Goal: Task Accomplishment & Management: Manage account settings

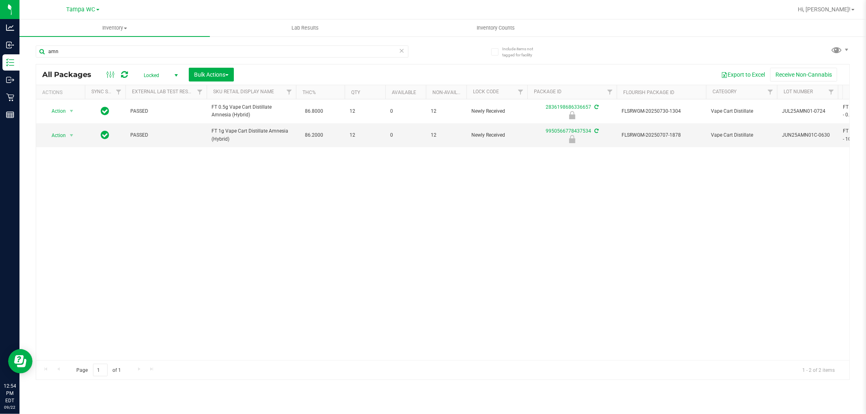
click at [401, 46] on icon at bounding box center [402, 50] width 6 height 10
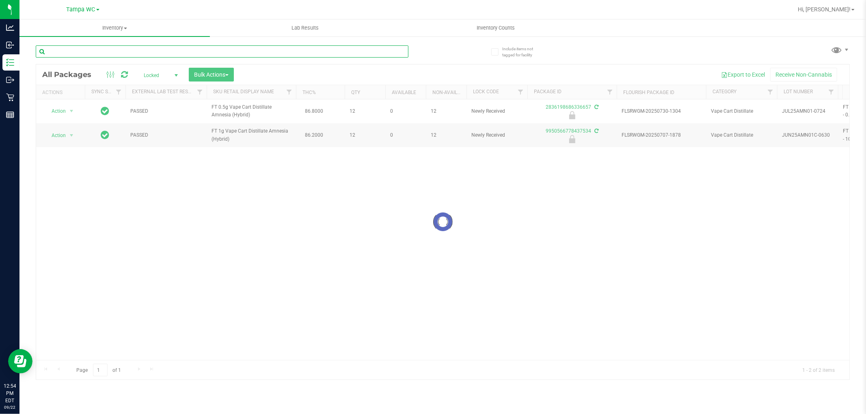
click at [371, 52] on input "text" at bounding box center [222, 51] width 373 height 12
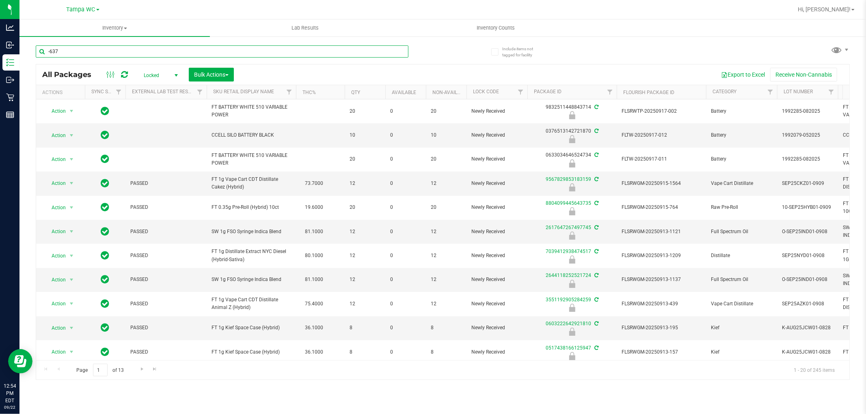
type input "-637"
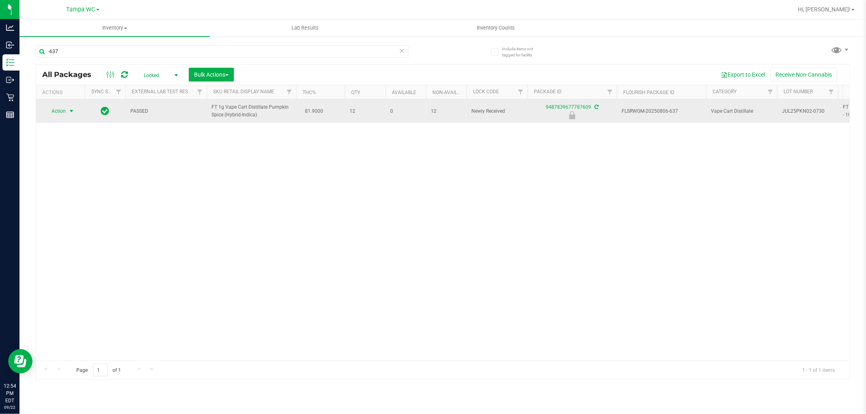
click at [67, 113] on span "select" at bounding box center [72, 111] width 10 height 11
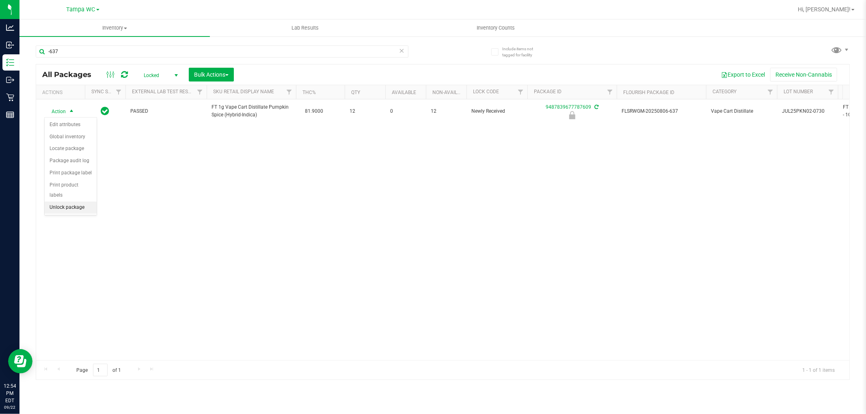
click at [68, 208] on li "Unlock package" at bounding box center [71, 208] width 52 height 12
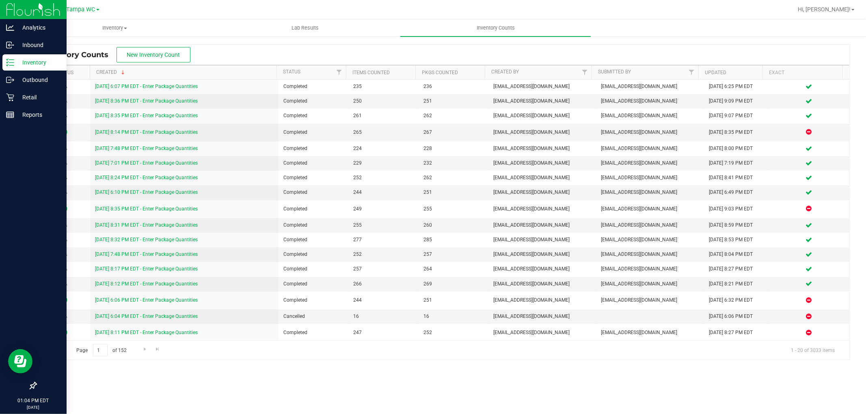
click at [17, 63] on p "Inventory" at bounding box center [38, 63] width 49 height 10
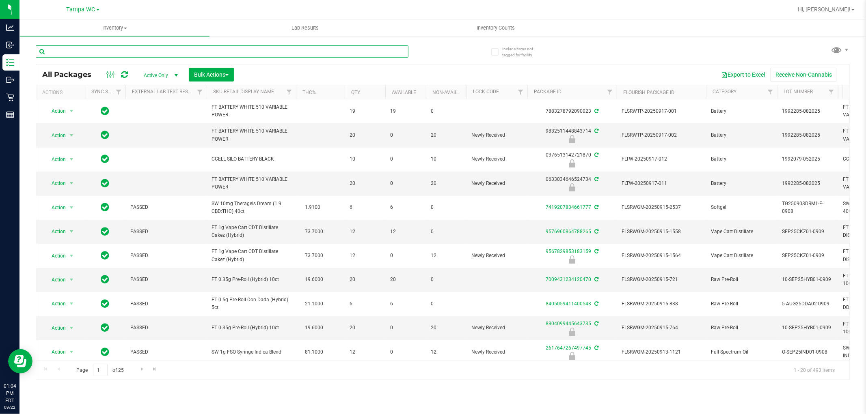
click at [270, 51] on input "text" at bounding box center [222, 51] width 373 height 12
type input "7411984590364021"
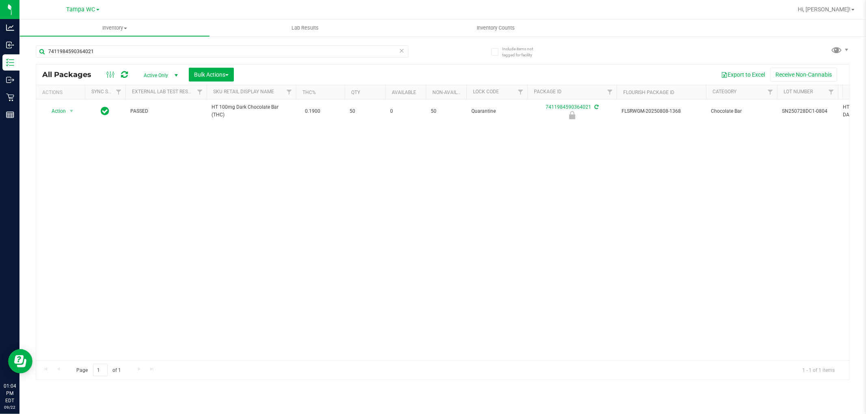
click at [71, 228] on div "Action Action Edit attributes Global inventory Locate package Package audit log…" at bounding box center [442, 229] width 813 height 261
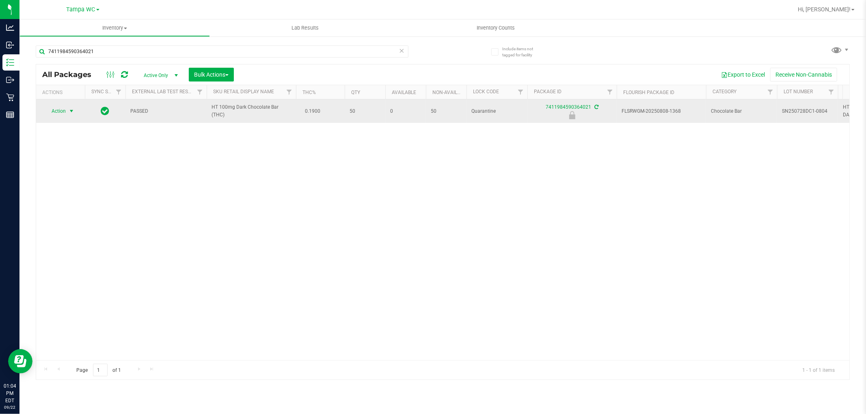
click at [70, 113] on span "select" at bounding box center [71, 111] width 6 height 6
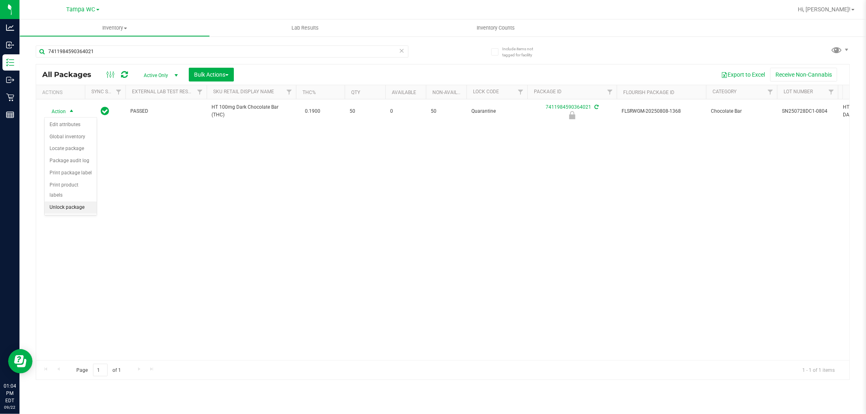
click at [62, 209] on li "Unlock package" at bounding box center [71, 208] width 52 height 12
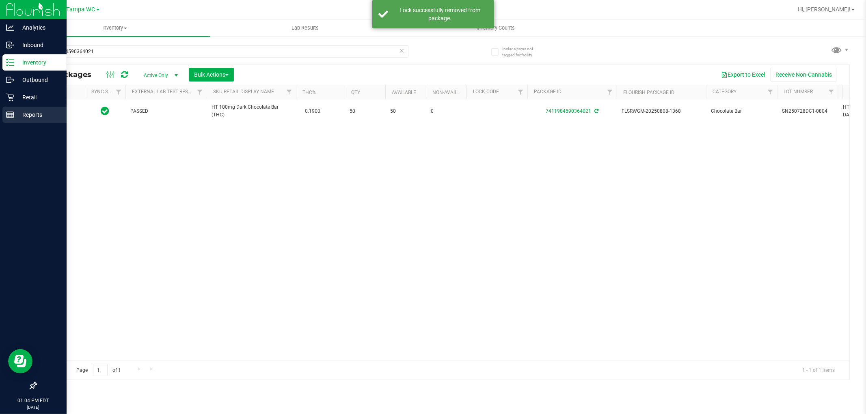
click at [57, 116] on p "Reports" at bounding box center [38, 115] width 49 height 10
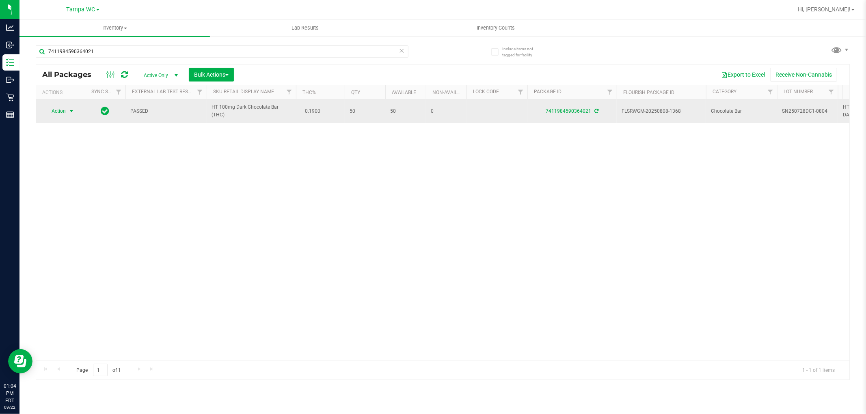
click at [76, 108] on span "select" at bounding box center [72, 111] width 10 height 11
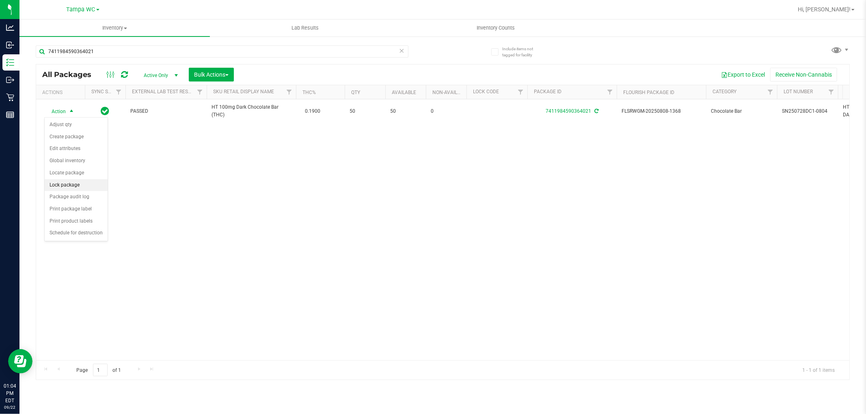
click at [72, 181] on li "Lock package" at bounding box center [76, 185] width 63 height 12
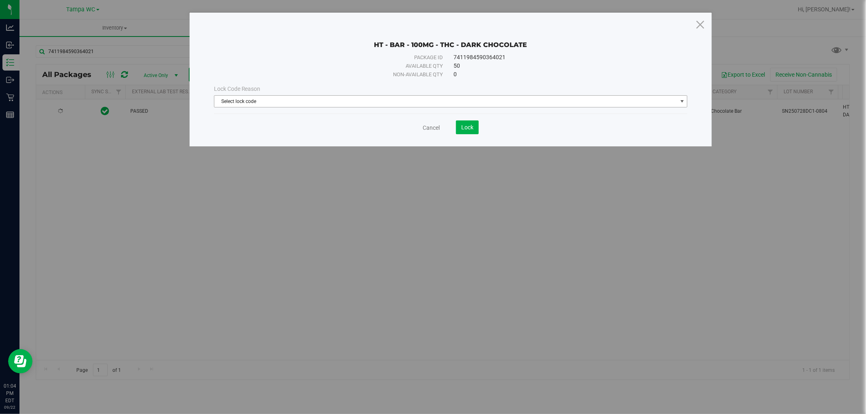
click at [258, 100] on span "Select lock code" at bounding box center [445, 101] width 463 height 11
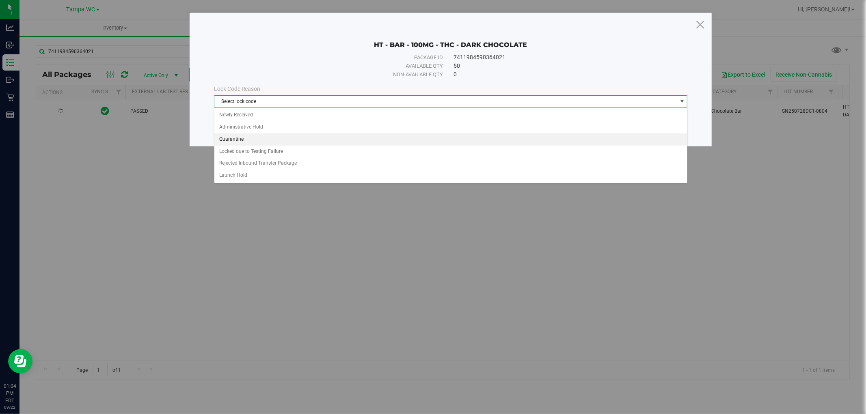
drag, startPoint x: 238, startPoint y: 136, endPoint x: 291, endPoint y: 132, distance: 53.0
click at [238, 137] on li "Quarantine" at bounding box center [450, 140] width 473 height 12
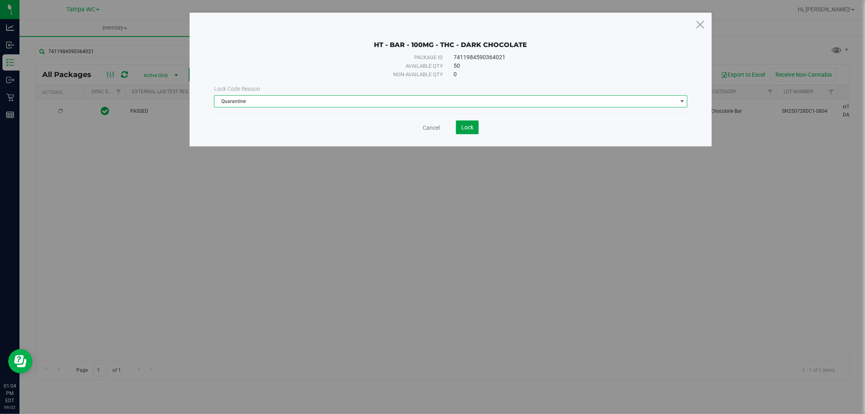
drag, startPoint x: 476, startPoint y: 128, endPoint x: 466, endPoint y: 152, distance: 25.6
click at [476, 128] on button "Lock" at bounding box center [467, 128] width 23 height 14
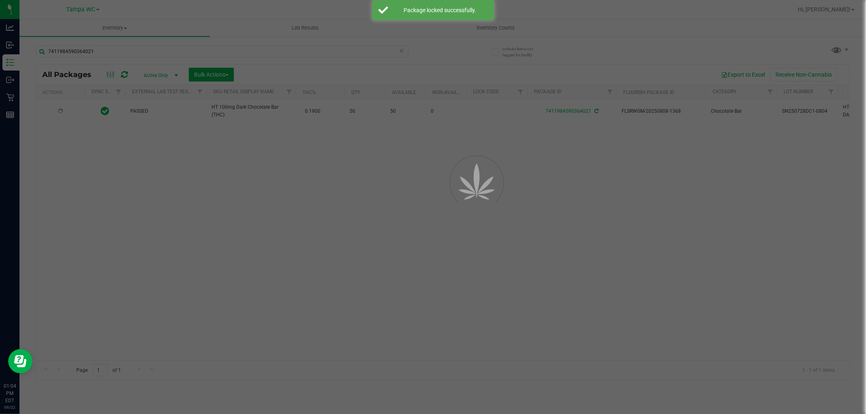
click at [447, 191] on div at bounding box center [464, 181] width 37 height 73
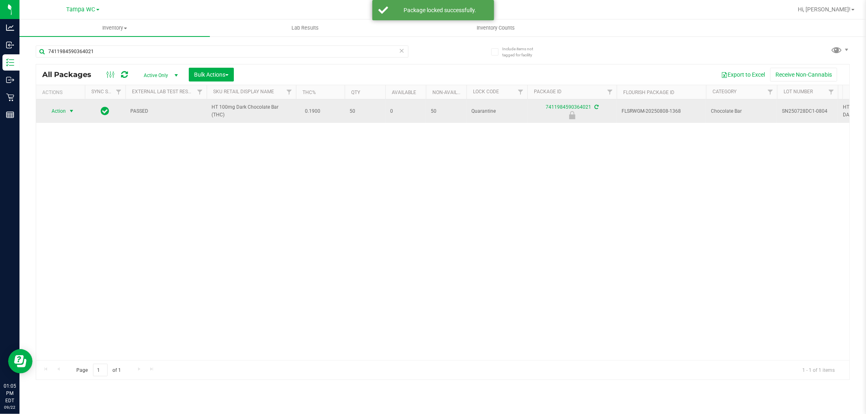
click at [62, 112] on span "Action" at bounding box center [55, 111] width 22 height 11
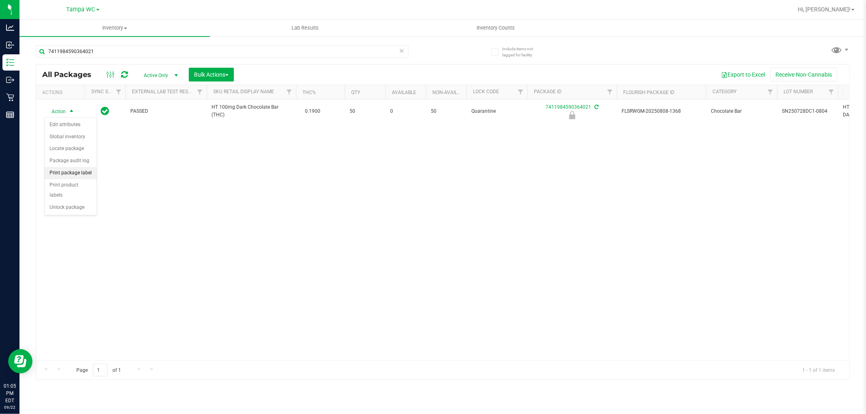
click at [71, 174] on li "Print package label" at bounding box center [71, 173] width 52 height 12
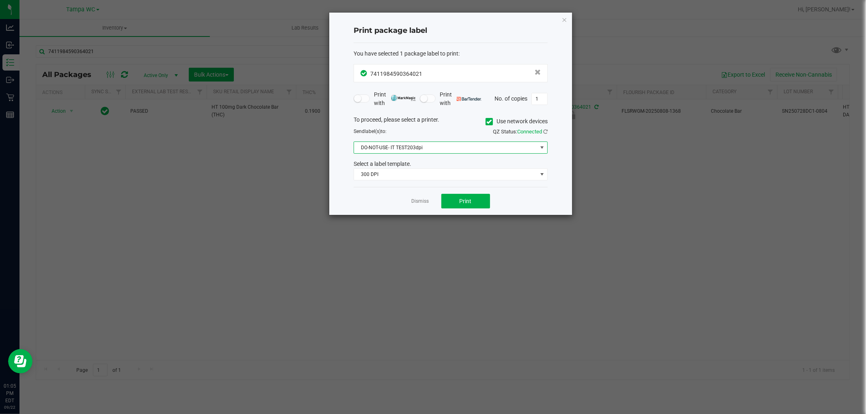
drag, startPoint x: 410, startPoint y: 143, endPoint x: 406, endPoint y: 148, distance: 6.6
click at [410, 143] on span "DO-NOT-USE- IT TEST203dpi" at bounding box center [445, 147] width 183 height 11
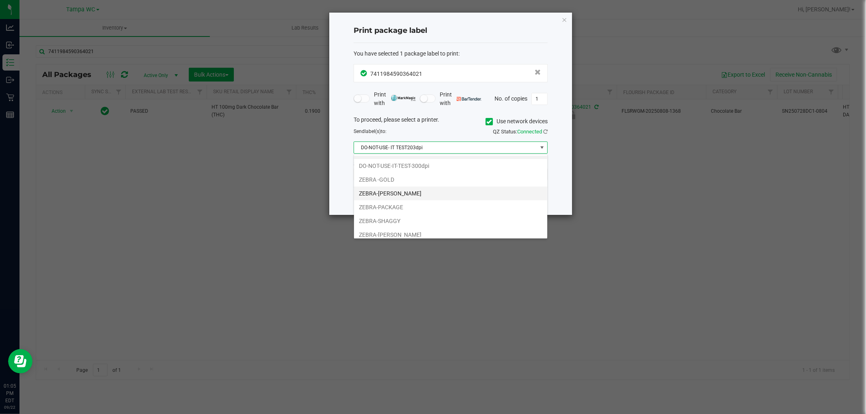
scroll to position [30, 0]
click at [386, 227] on li "ZEBRA2" at bounding box center [450, 230] width 193 height 14
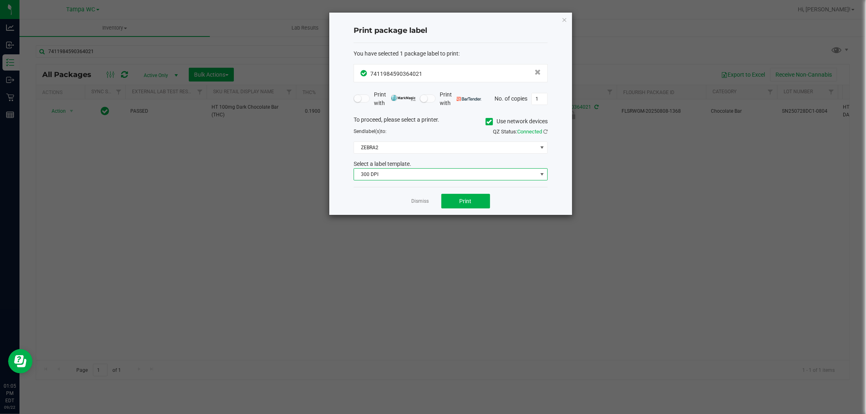
click at [408, 173] on span "300 DPI" at bounding box center [445, 174] width 183 height 11
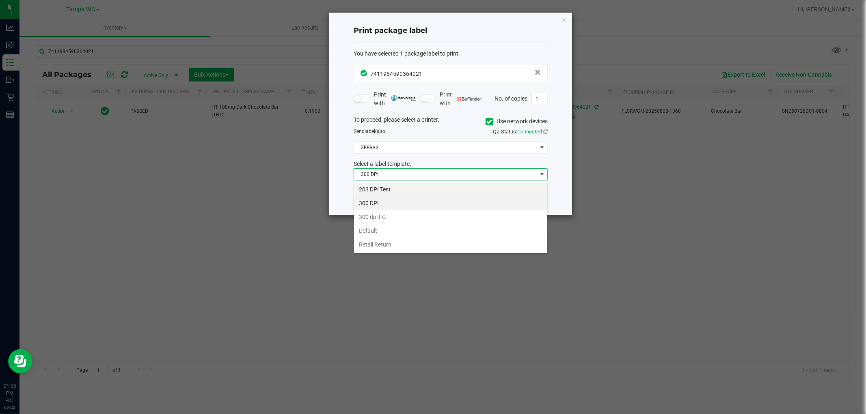
scroll to position [12, 194]
click at [382, 188] on li "203 DPI Test" at bounding box center [450, 190] width 193 height 14
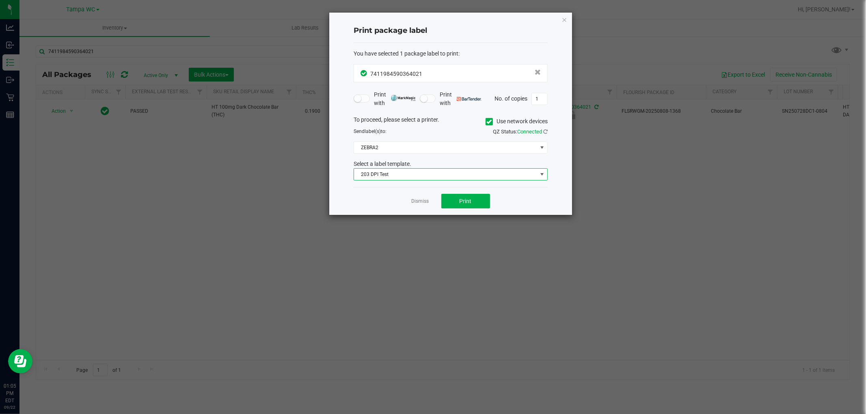
click at [432, 134] on div "Send label(s) to:" at bounding box center [398, 131] width 103 height 7
type input "2"
click at [459, 131] on div "QZ Status: Connected" at bounding box center [502, 132] width 103 height 8
click at [466, 196] on button "Print" at bounding box center [465, 201] width 49 height 15
click at [566, 15] on icon "button" at bounding box center [564, 20] width 6 height 10
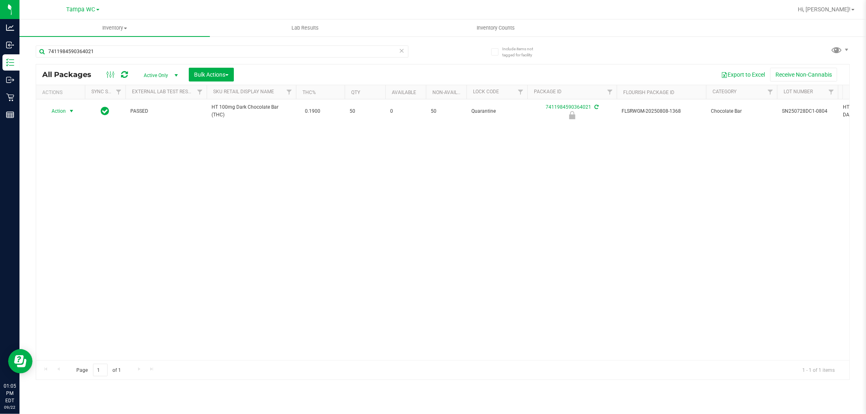
click at [528, 165] on div "Action Action Edit attributes Global inventory Locate package Package audit log…" at bounding box center [442, 229] width 813 height 261
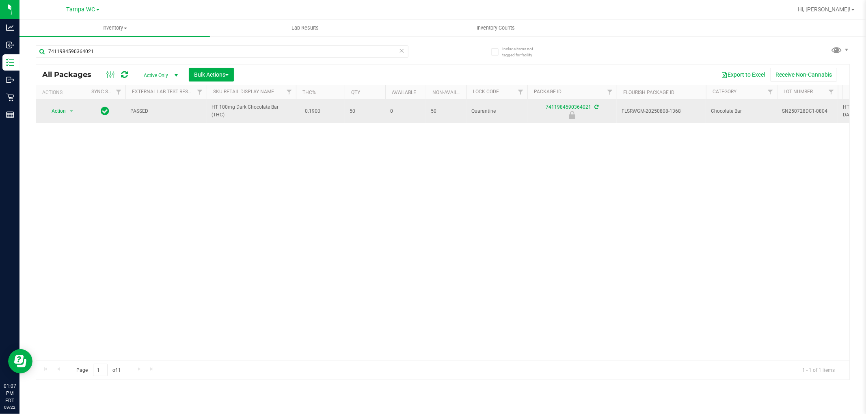
click at [66, 106] on span "Action" at bounding box center [55, 111] width 22 height 11
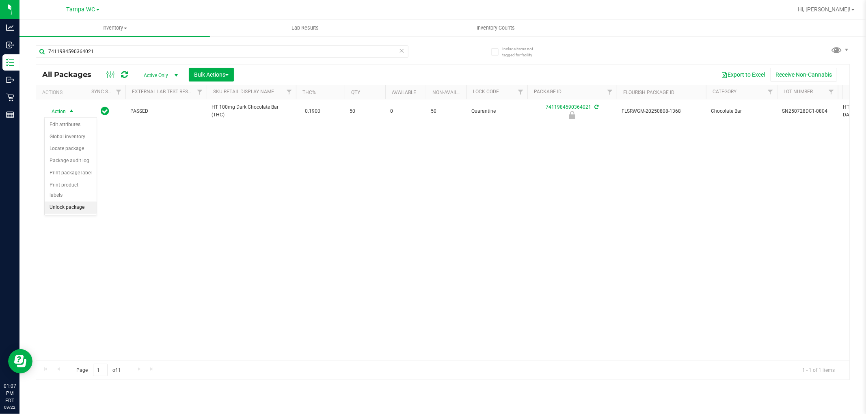
click at [67, 206] on li "Unlock package" at bounding box center [71, 208] width 52 height 12
click at [289, 224] on div "Inventory All packages All inventory Waste log Create inventory Lab Results Inv…" at bounding box center [442, 216] width 846 height 395
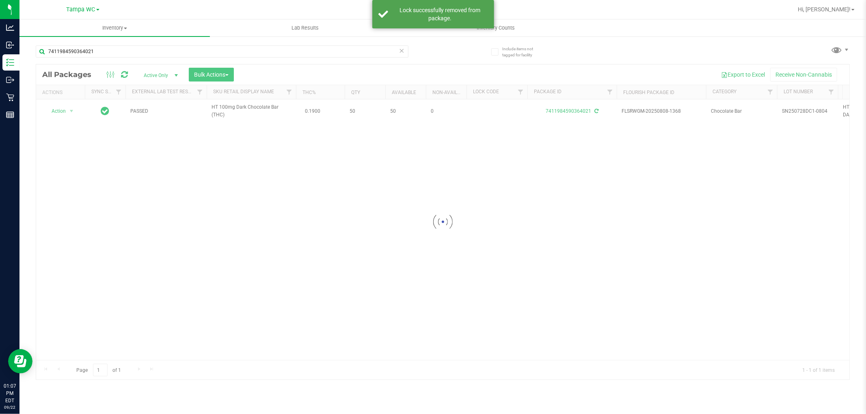
drag, startPoint x: 75, startPoint y: 112, endPoint x: 137, endPoint y: 161, distance: 78.9
click at [138, 162] on div at bounding box center [442, 222] width 813 height 315
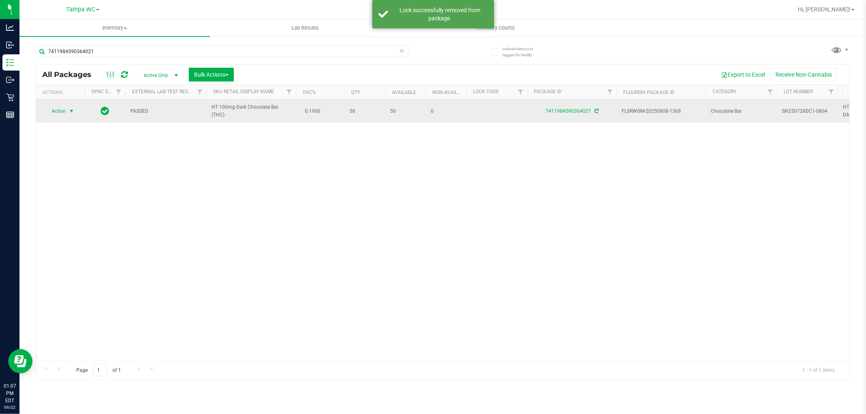
click at [63, 114] on span "Action" at bounding box center [55, 111] width 22 height 11
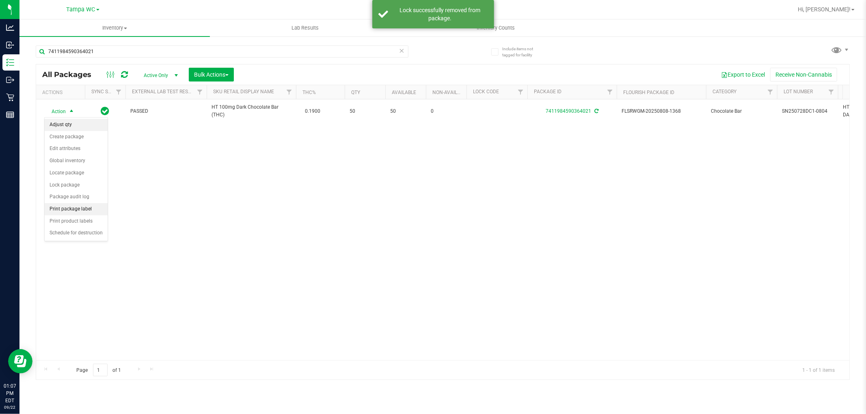
click at [67, 121] on li "Adjust qty" at bounding box center [76, 125] width 63 height 12
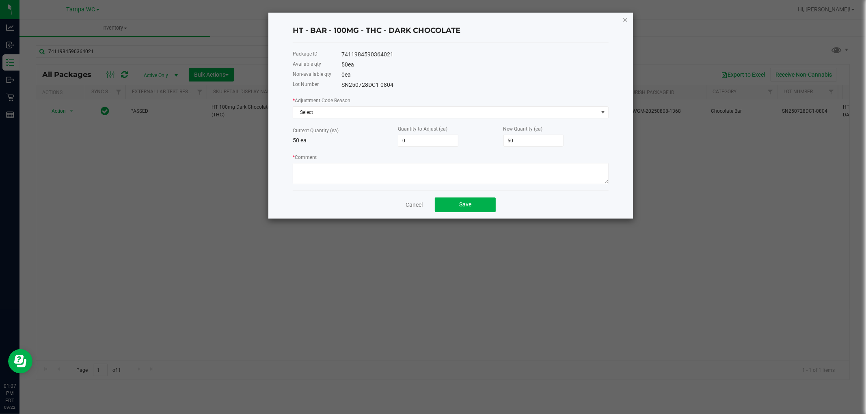
click at [624, 19] on icon "button" at bounding box center [625, 20] width 6 height 10
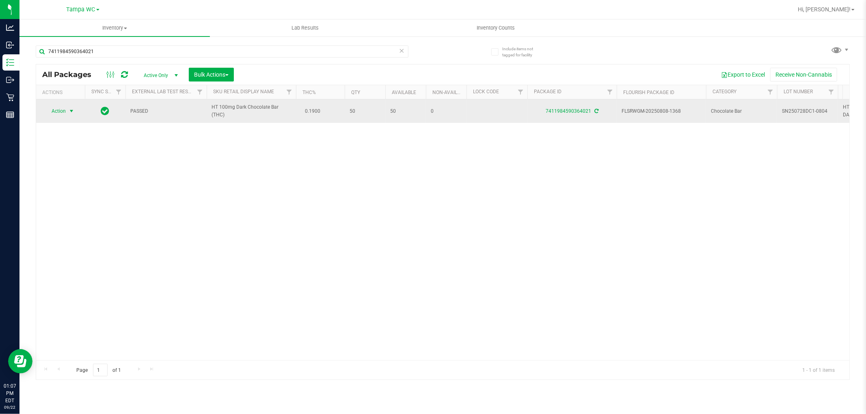
click at [65, 109] on span "Action" at bounding box center [55, 111] width 22 height 11
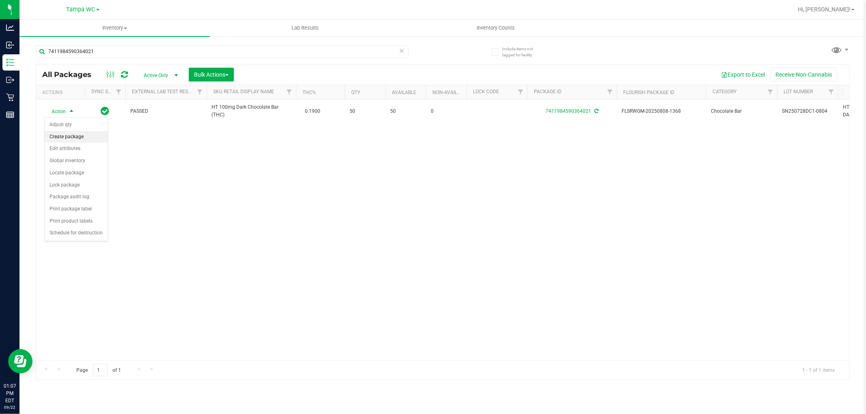
click at [66, 133] on li "Create package" at bounding box center [76, 137] width 63 height 12
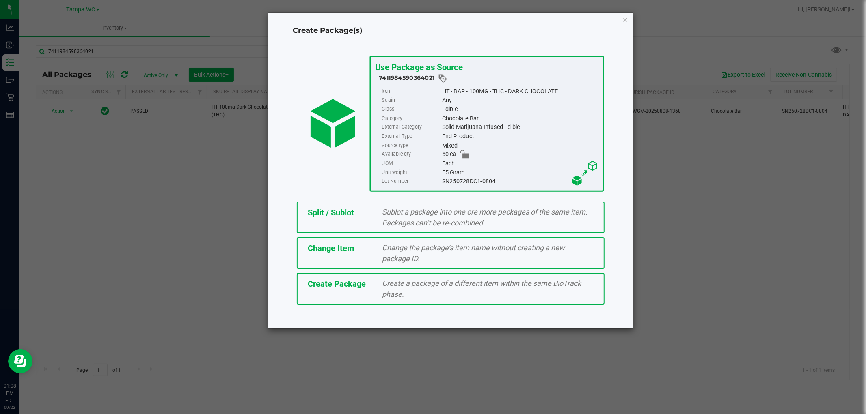
click at [432, 217] on span "Sublot a package into one ore more packages of the same item. Packages can’t be…" at bounding box center [484, 217] width 205 height 19
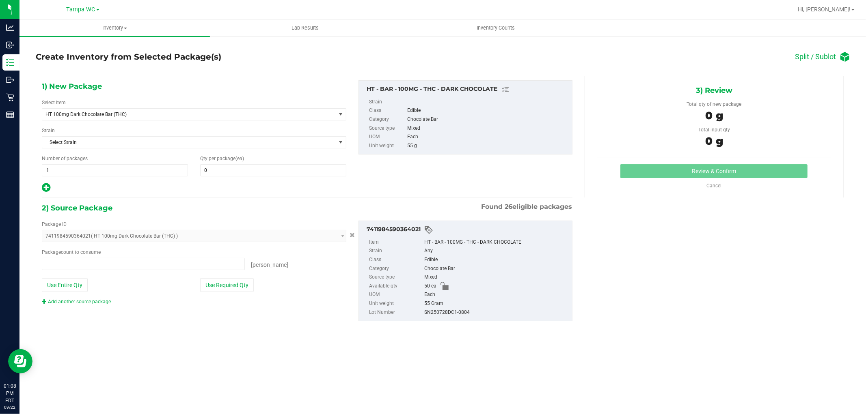
type input "0 ea"
click at [233, 169] on span at bounding box center [273, 170] width 146 height 12
type input "1"
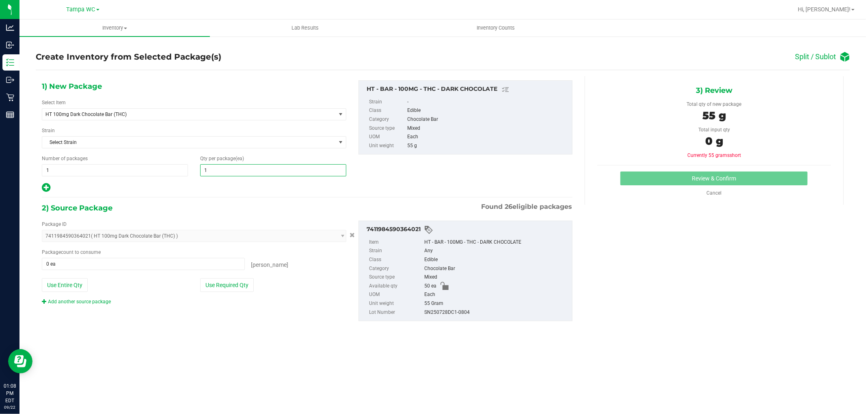
type input "1"
click at [236, 192] on div at bounding box center [194, 188] width 304 height 11
click at [153, 262] on span at bounding box center [143, 264] width 203 height 12
type input "1"
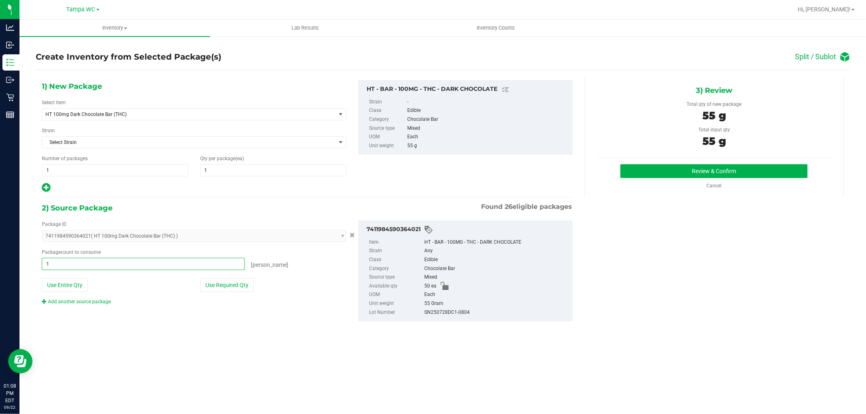
type input "1 ea"
drag, startPoint x: 164, startPoint y: 250, endPoint x: 173, endPoint y: 250, distance: 8.5
click at [165, 250] on div "Package count to consume" at bounding box center [194, 252] width 304 height 7
click at [668, 169] on button "Review & Confirm" at bounding box center [713, 171] width 187 height 14
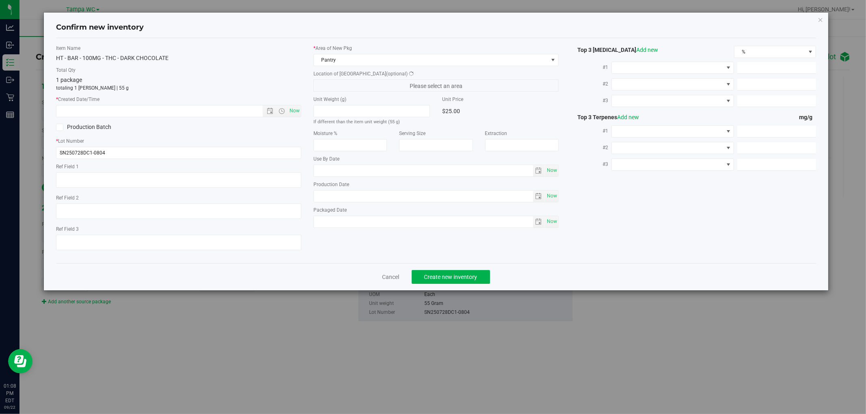
type input "2026-02-07"
click at [294, 110] on span "Now" at bounding box center [295, 111] width 14 height 12
type input "9/22/2025 1:08 PM"
click at [58, 127] on icon at bounding box center [59, 127] width 5 height 0
click at [0, 0] on input "Production Batch" at bounding box center [0, 0] width 0 height 0
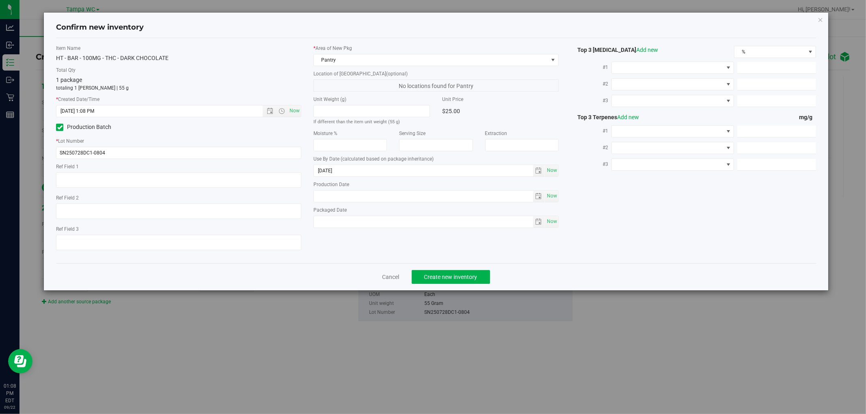
click at [137, 126] on label "Production Batch" at bounding box center [114, 127] width 117 height 9
click at [0, 0] on input "Production Batch" at bounding box center [0, 0] width 0 height 0
click at [589, 219] on div "Item Name HT - BAR - 100MG - THC - DARK CHOCOLATE Total Qty 1 package totaling …" at bounding box center [436, 151] width 772 height 212
drag, startPoint x: 474, startPoint y: 251, endPoint x: 486, endPoint y: 243, distance: 15.0
click at [483, 245] on div "Item Name HT - BAR - 100MG - THC - DARK CHOCOLATE Total Qty 1 package totaling …" at bounding box center [436, 151] width 772 height 212
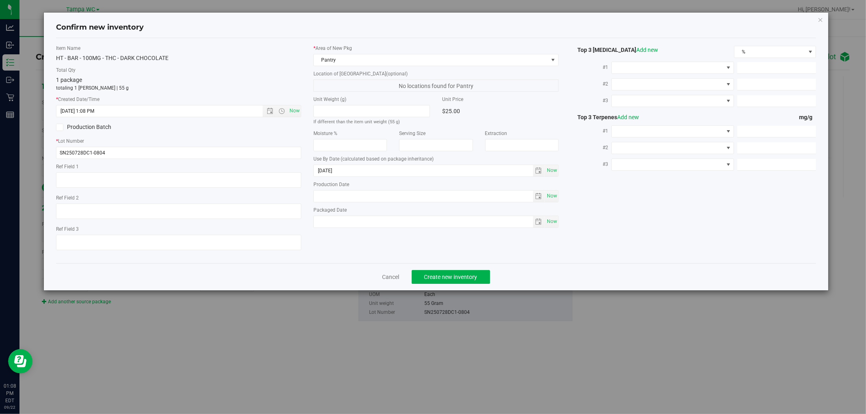
click at [527, 250] on div "Item Name HT - BAR - 100MG - THC - DARK CHOCOLATE Total Qty 1 package totaling …" at bounding box center [436, 151] width 772 height 212
click at [455, 274] on button "Create new inventory" at bounding box center [451, 277] width 78 height 14
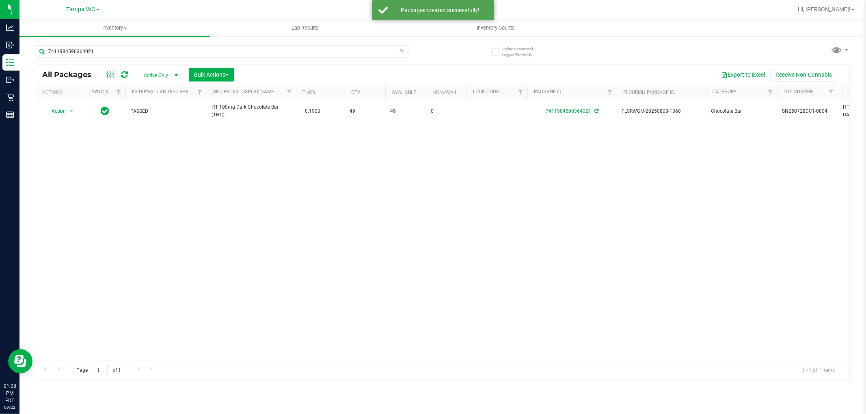
drag, startPoint x: 144, startPoint y: 155, endPoint x: 110, endPoint y: 130, distance: 42.1
click at [119, 136] on div "Action Action Adjust qty Create package Edit attributes Global inventory Locate…" at bounding box center [442, 229] width 813 height 261
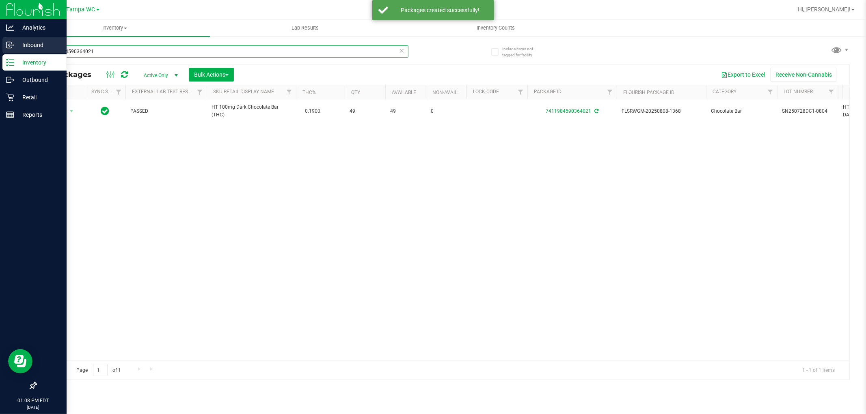
drag, startPoint x: 96, startPoint y: 51, endPoint x: 4, endPoint y: 53, distance: 91.8
click at [5, 52] on div "Analytics Inbound Inventory Outbound Retail Reports 01:08 PM EDT 09/22/2025 09/…" at bounding box center [433, 207] width 866 height 414
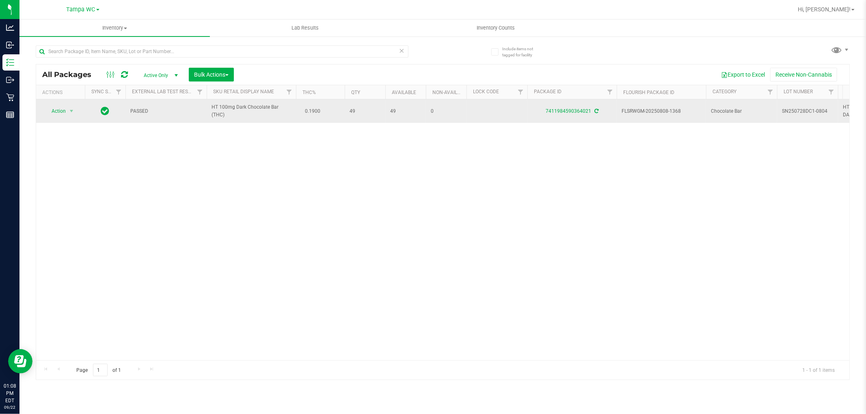
click at [806, 108] on div "Inventory All packages All inventory Waste log Create inventory Lab Results Inv…" at bounding box center [442, 216] width 846 height 395
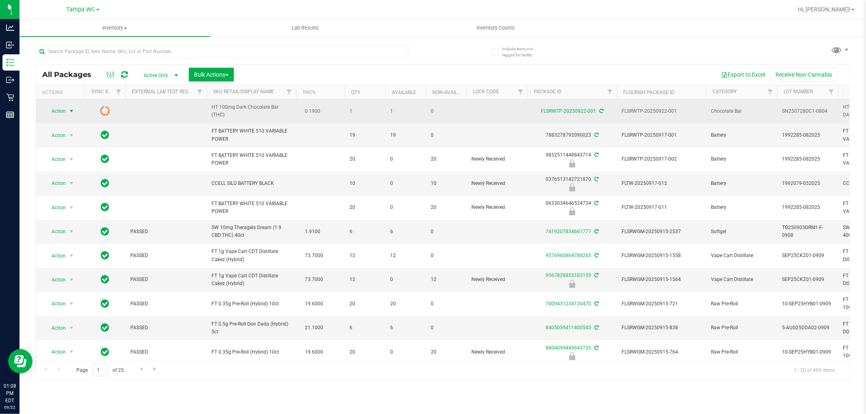
click at [74, 112] on span "select" at bounding box center [71, 111] width 6 height 6
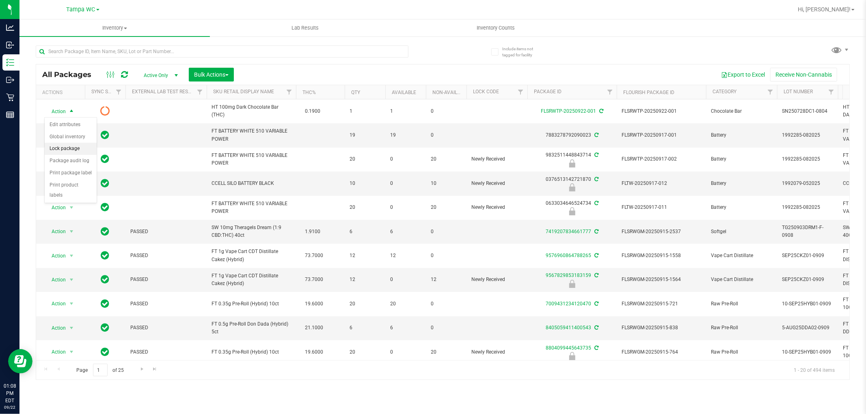
click at [67, 149] on li "Lock package" at bounding box center [71, 149] width 52 height 12
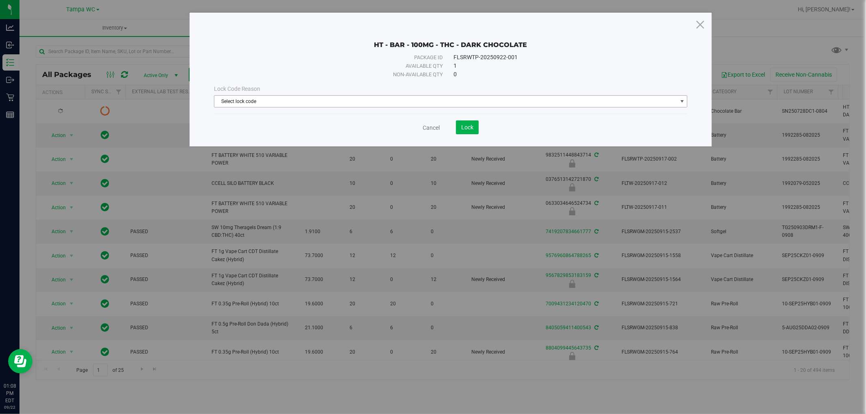
click at [249, 101] on span "Select lock code" at bounding box center [445, 101] width 463 height 11
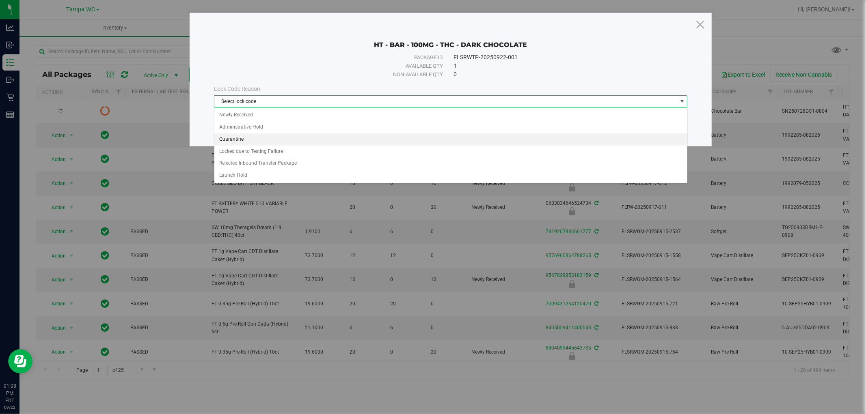
click at [230, 140] on li "Quarantine" at bounding box center [450, 140] width 473 height 12
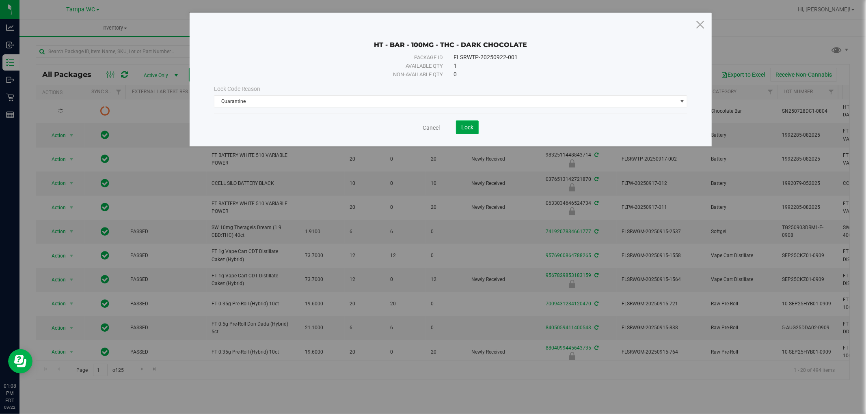
click at [456, 124] on button "Lock" at bounding box center [467, 128] width 23 height 14
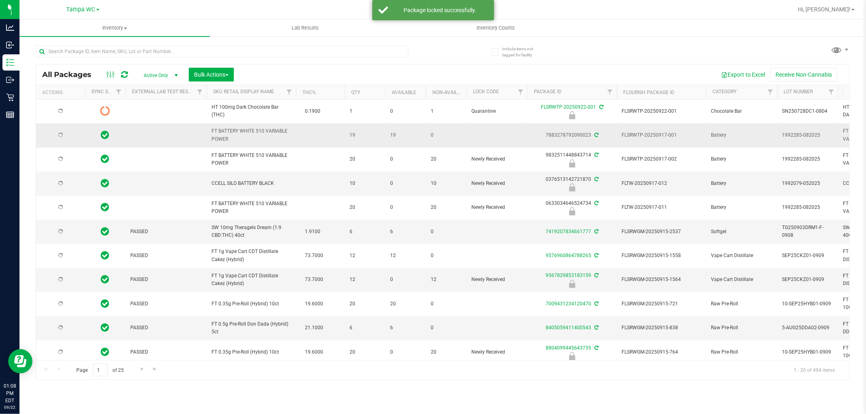
type input "2026-02-07"
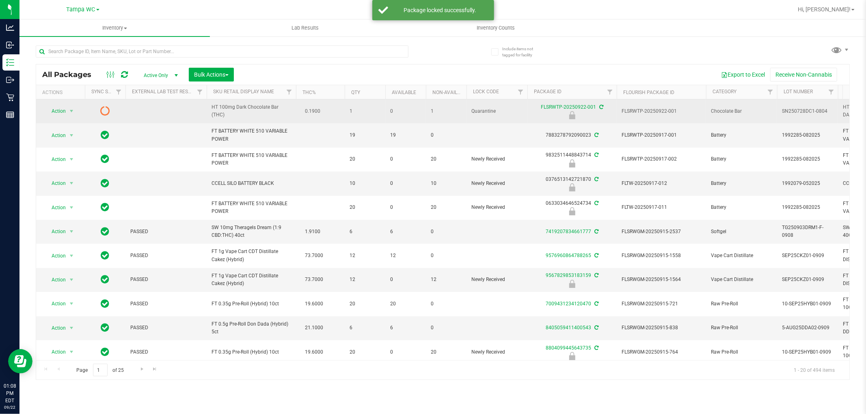
click at [797, 110] on span "SN250728DC1-0804" at bounding box center [807, 112] width 51 height 8
click at [813, 113] on span "SN250728DC1-0804" at bounding box center [807, 112] width 51 height 8
click at [813, 112] on span "SN250728DC1-0804" at bounding box center [807, 112] width 51 height 8
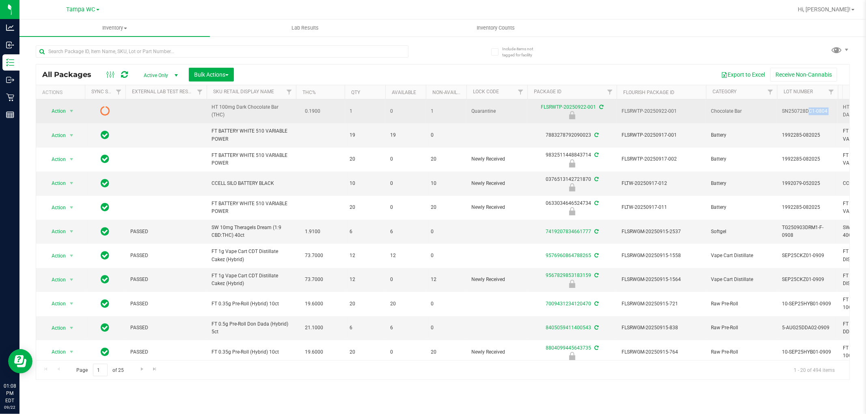
click at [813, 112] on span "SN250728DC1-0804" at bounding box center [807, 112] width 51 height 8
copy tr "SN250728DC1-0804"
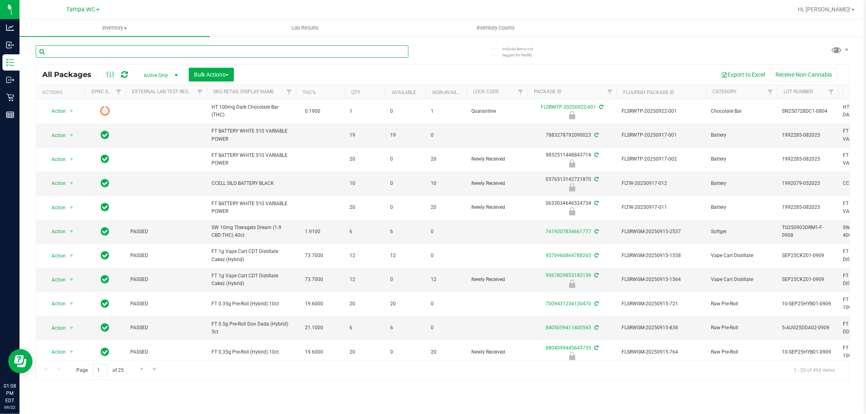
click at [186, 49] on input "text" at bounding box center [222, 51] width 373 height 12
paste input "SN250728DC1-0804"
type input "SN250728DC1-0804"
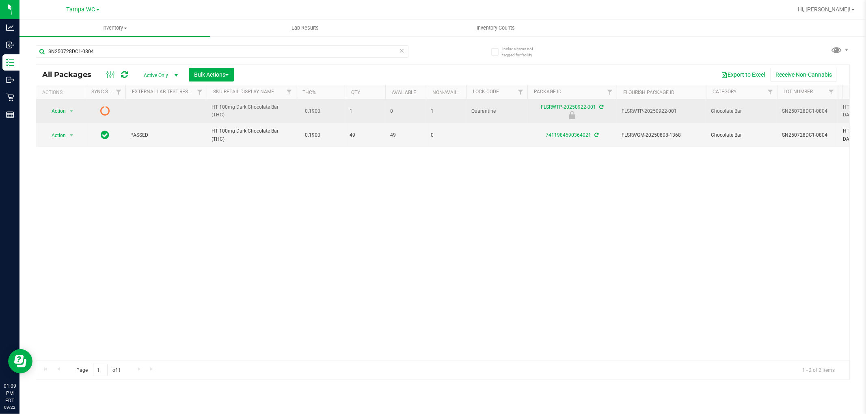
click at [602, 108] on icon at bounding box center [601, 107] width 4 height 5
click at [58, 110] on span "Action" at bounding box center [55, 111] width 22 height 11
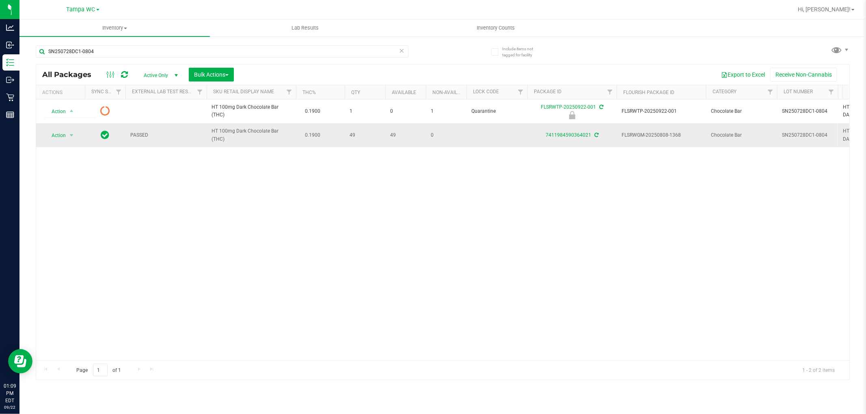
drag, startPoint x: 205, startPoint y: 207, endPoint x: 146, endPoint y: 129, distance: 97.8
click at [180, 168] on div "Action Action Edit attributes Global inventory Package audit log Print package …" at bounding box center [442, 229] width 813 height 261
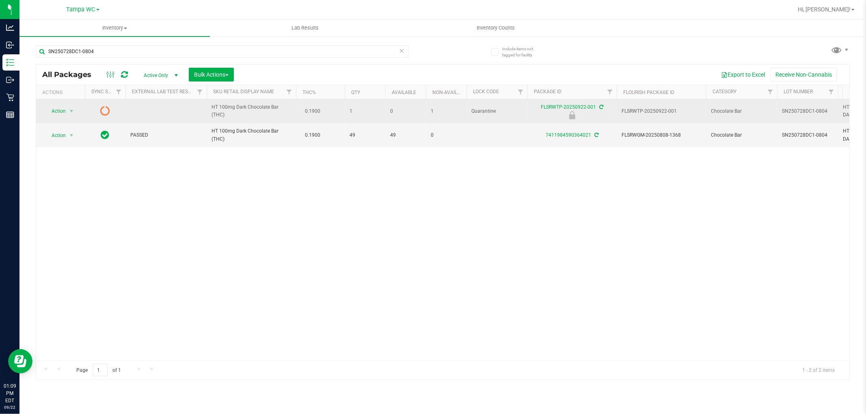
click at [104, 110] on icon at bounding box center [105, 111] width 10 height 10
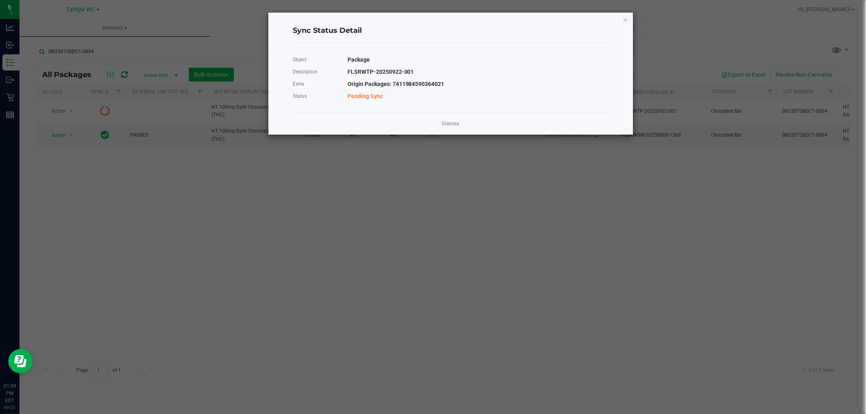
click at [453, 128] on div "Dismiss" at bounding box center [451, 124] width 316 height 22
click at [449, 123] on link "Dismiss" at bounding box center [450, 124] width 17 height 7
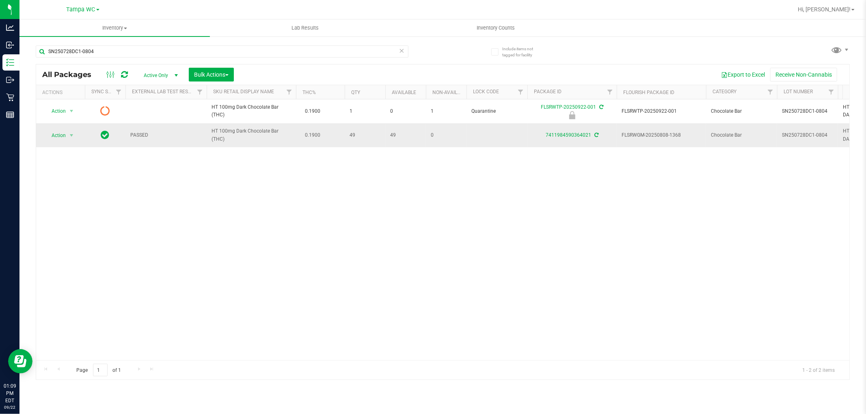
drag, startPoint x: 603, startPoint y: 167, endPoint x: 571, endPoint y: 143, distance: 40.3
click at [591, 158] on div "Action Action Edit attributes Global inventory Package audit log Print package …" at bounding box center [442, 229] width 813 height 261
click at [63, 140] on span "Action" at bounding box center [55, 135] width 22 height 11
click at [66, 212] on li "Lock package" at bounding box center [76, 209] width 63 height 12
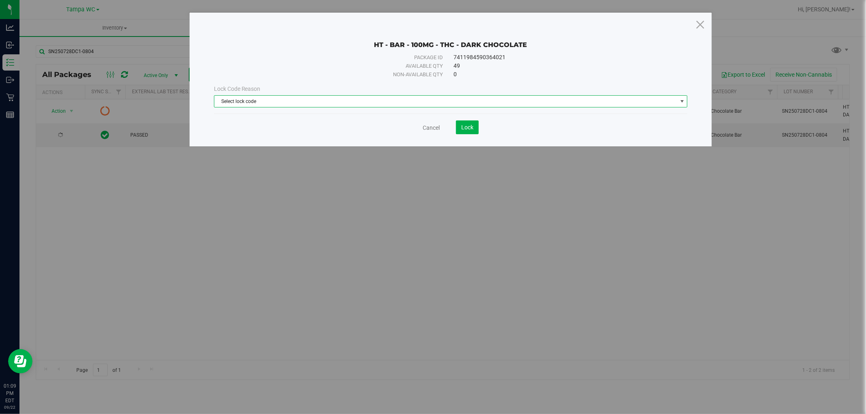
click at [226, 96] on span "Select lock code" at bounding box center [445, 101] width 463 height 11
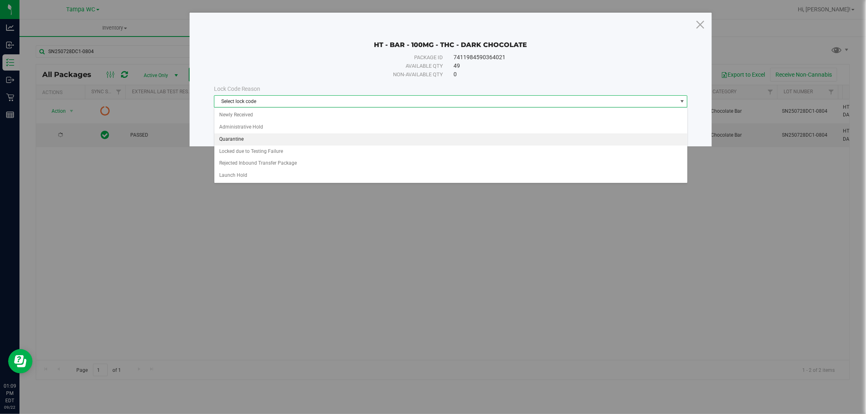
click at [240, 138] on li "Quarantine" at bounding box center [450, 140] width 473 height 12
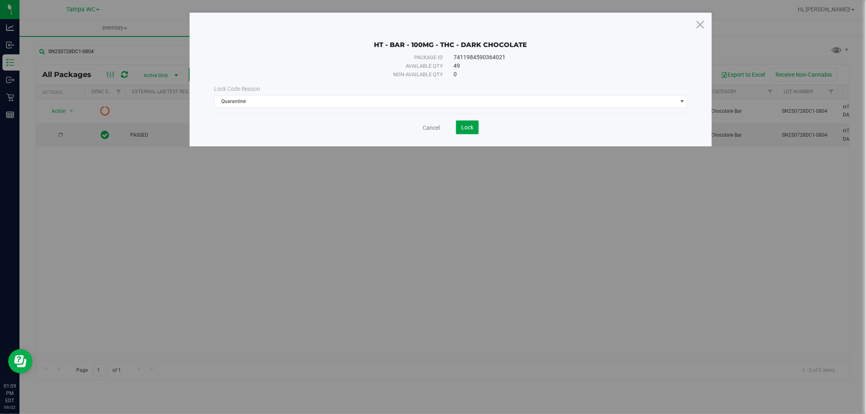
click at [465, 125] on span "Lock" at bounding box center [467, 127] width 12 height 6
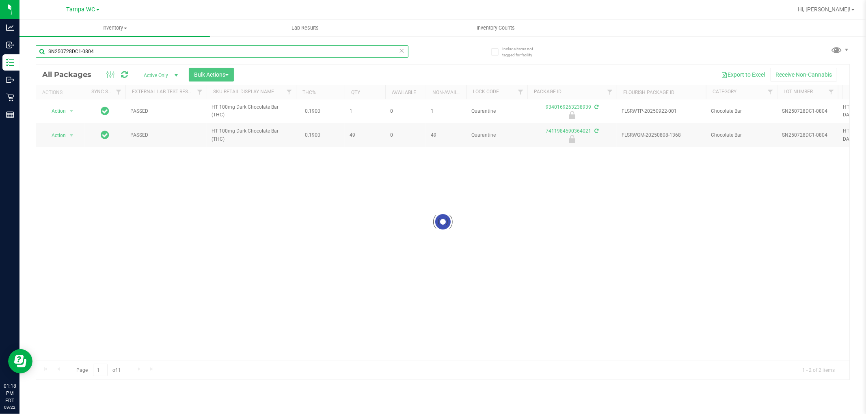
click at [114, 52] on input "SN250728DC1-0804" at bounding box center [222, 51] width 373 height 12
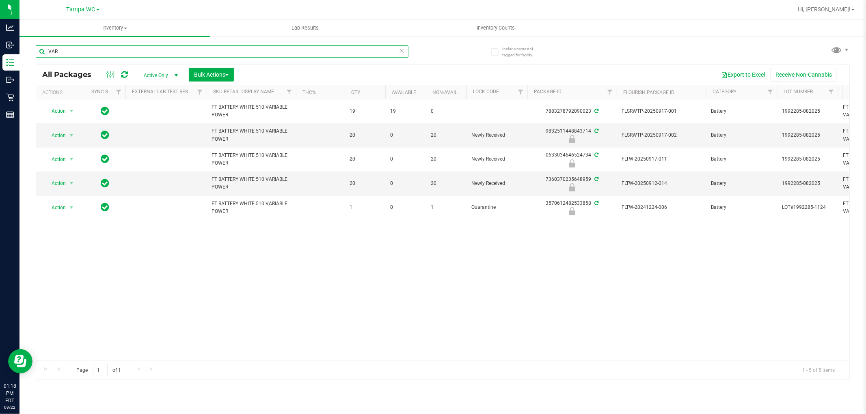
type input "VAR"
click at [294, 285] on div "Action Action Adjust qty Create package Edit attributes Global inventory Locate…" at bounding box center [442, 229] width 813 height 261
click at [179, 261] on div "Action Action Adjust qty Create package Edit attributes Global inventory Locate…" at bounding box center [442, 229] width 813 height 261
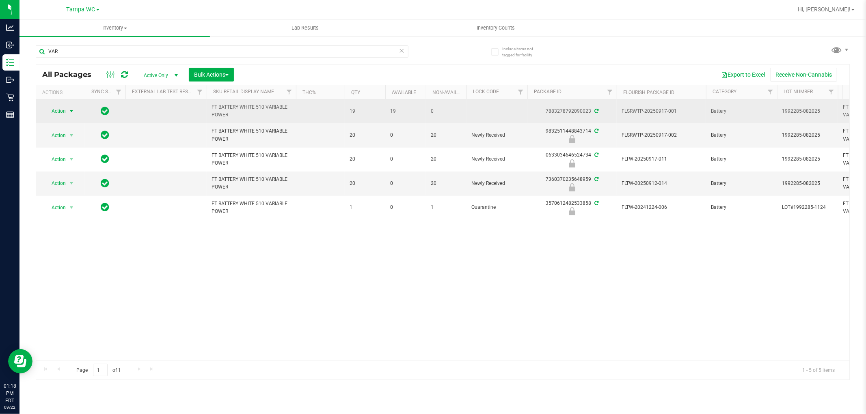
click at [63, 115] on span "Action" at bounding box center [55, 111] width 22 height 11
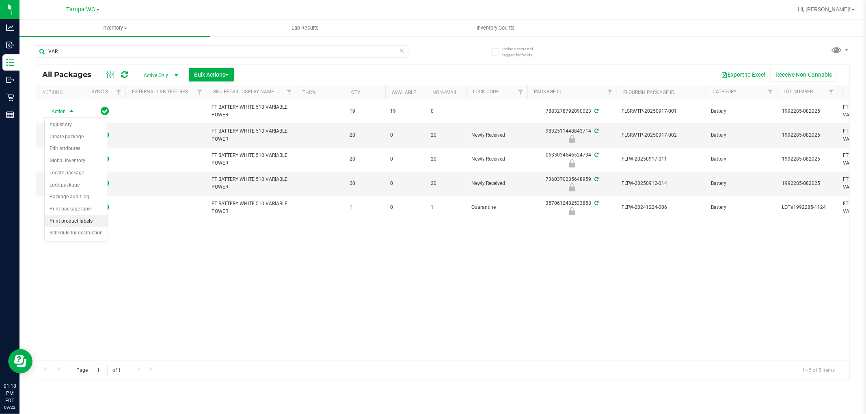
click at [65, 221] on li "Print product labels" at bounding box center [76, 222] width 63 height 12
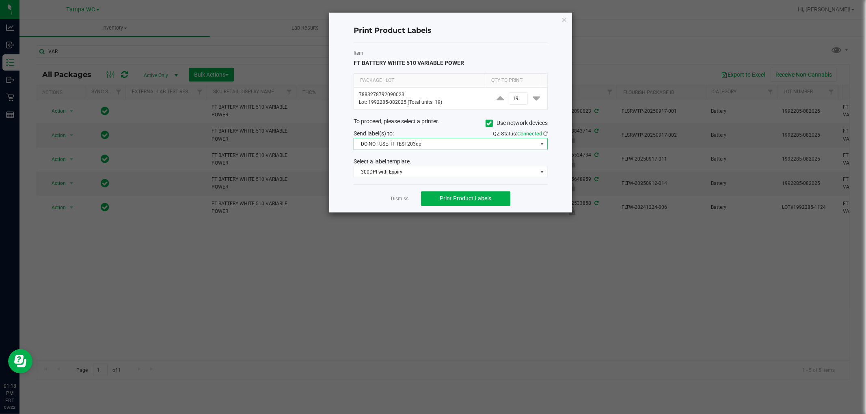
click at [449, 144] on span "DO-NOT-USE- IT TEST203dpi" at bounding box center [445, 143] width 183 height 11
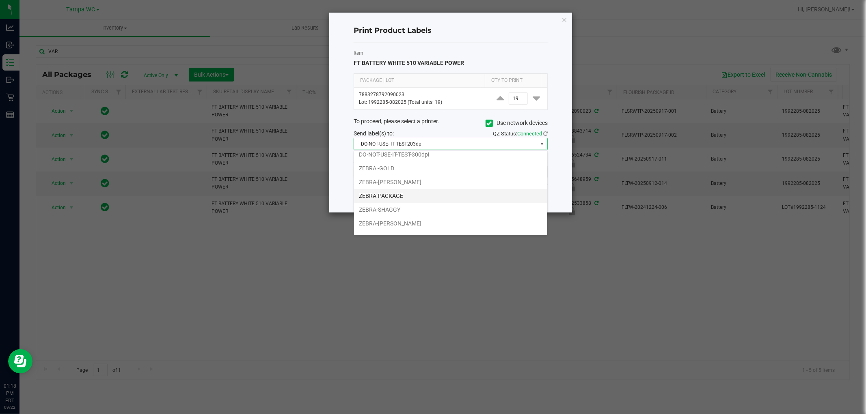
scroll to position [30, 0]
click at [385, 183] on li "ZEBRA-PACKAGE" at bounding box center [450, 186] width 193 height 14
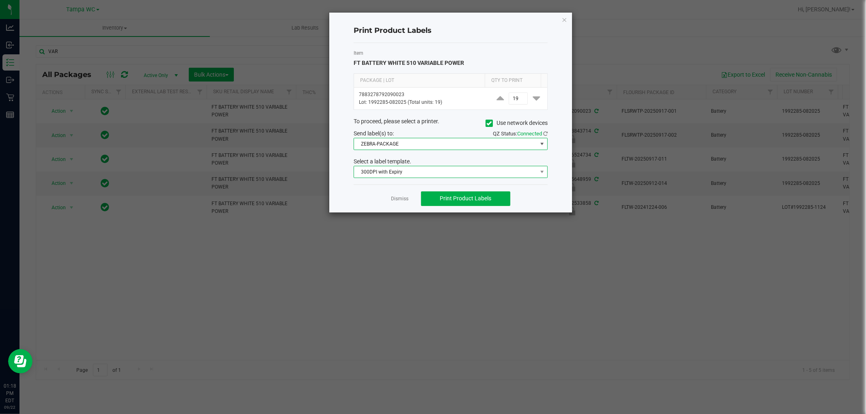
click at [406, 175] on span "300DPI with Expiry" at bounding box center [445, 171] width 183 height 11
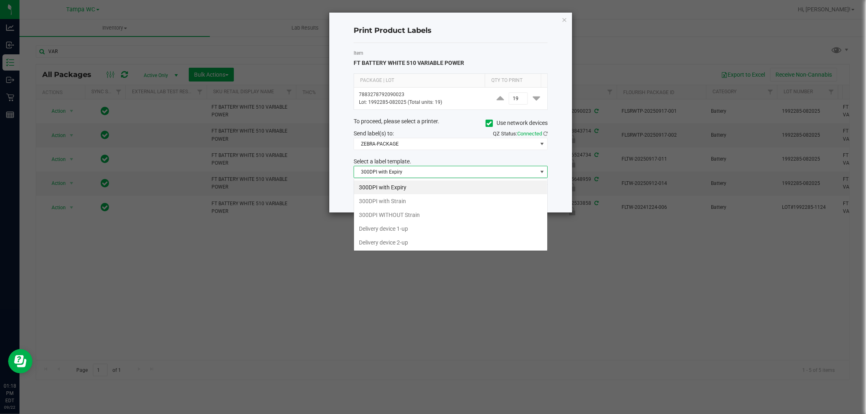
scroll to position [12, 194]
click at [391, 197] on li "300DPI with Strain" at bounding box center [450, 201] width 193 height 14
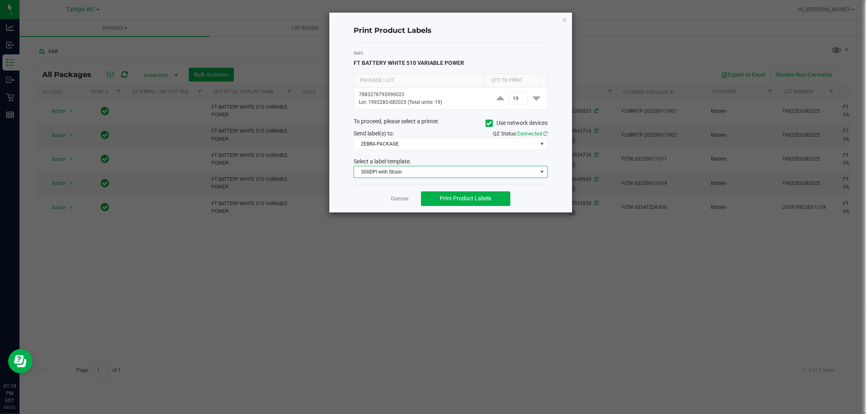
click at [419, 158] on div "Select a label template." at bounding box center [450, 162] width 206 height 9
click at [375, 192] on div "Dismiss Print Product Labels" at bounding box center [451, 199] width 194 height 28
click at [455, 201] on span "Print Product Labels" at bounding box center [466, 198] width 52 height 6
click at [395, 203] on link "Dismiss" at bounding box center [399, 199] width 17 height 7
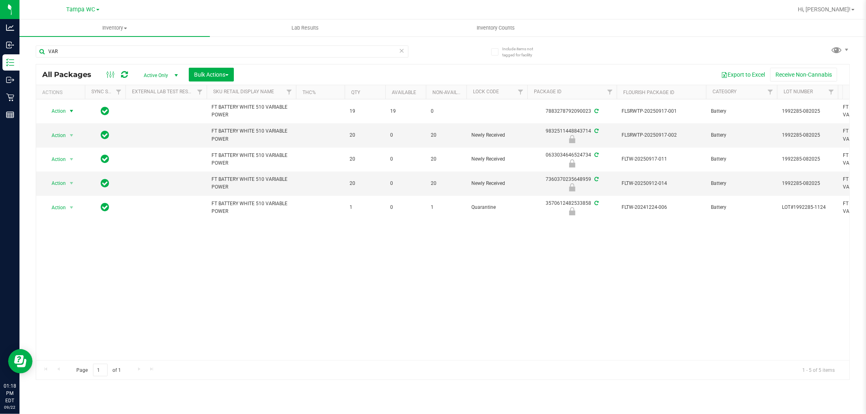
click at [403, 50] on icon at bounding box center [402, 50] width 6 height 10
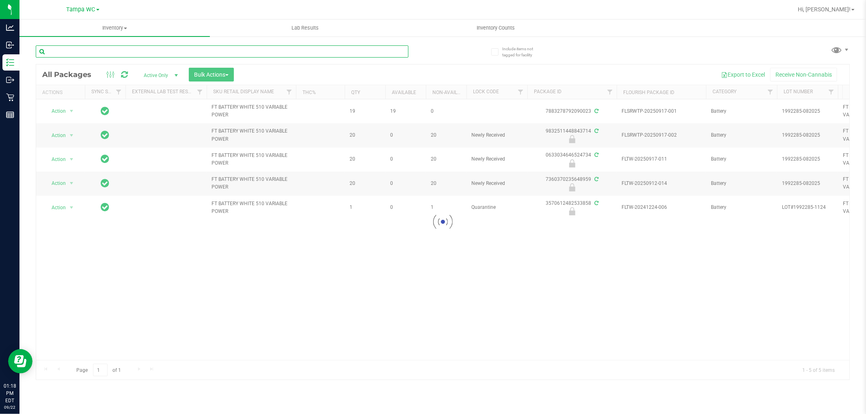
click at [353, 53] on input "text" at bounding box center [222, 51] width 373 height 12
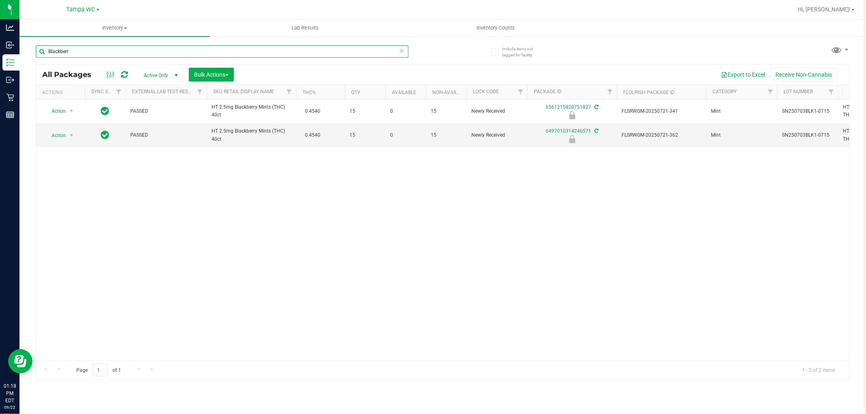
type input "Blackberr"
drag, startPoint x: 127, startPoint y: 195, endPoint x: 93, endPoint y: 166, distance: 45.2
click at [126, 193] on div "Action Action Edit attributes Global inventory Locate package Package audit log…" at bounding box center [442, 229] width 813 height 261
click at [71, 137] on span "select" at bounding box center [71, 135] width 6 height 6
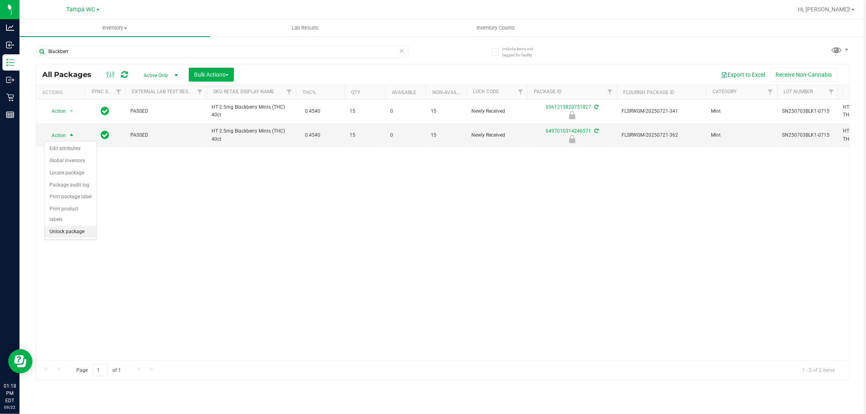
click at [77, 236] on li "Unlock package" at bounding box center [71, 232] width 52 height 12
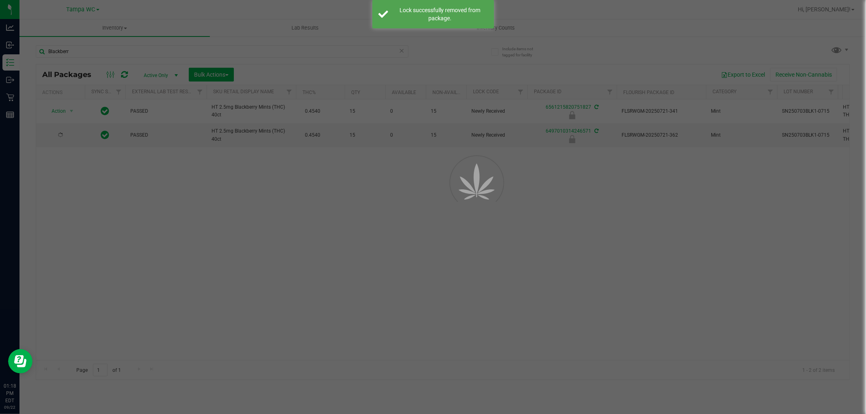
drag, startPoint x: 112, startPoint y: 249, endPoint x: 116, endPoint y: 209, distance: 40.4
click at [114, 246] on div at bounding box center [433, 207] width 866 height 414
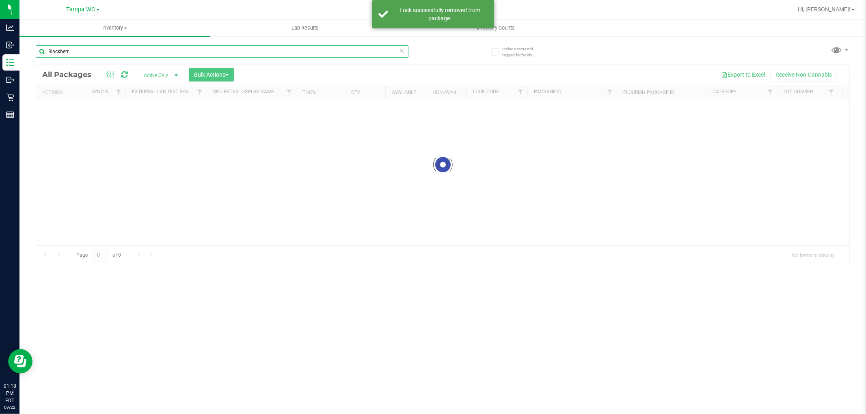
click at [87, 52] on input "Blackberr" at bounding box center [222, 51] width 373 height 12
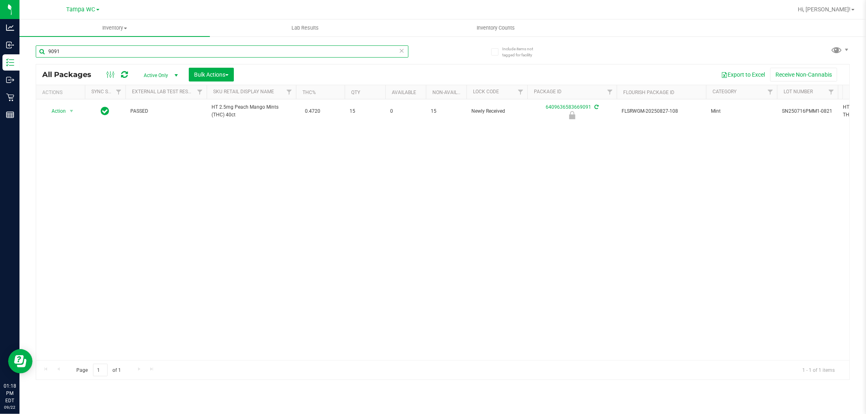
type input "9091"
click at [189, 244] on div "Action Action Edit attributes Global inventory Locate package Package audit log…" at bounding box center [442, 229] width 813 height 261
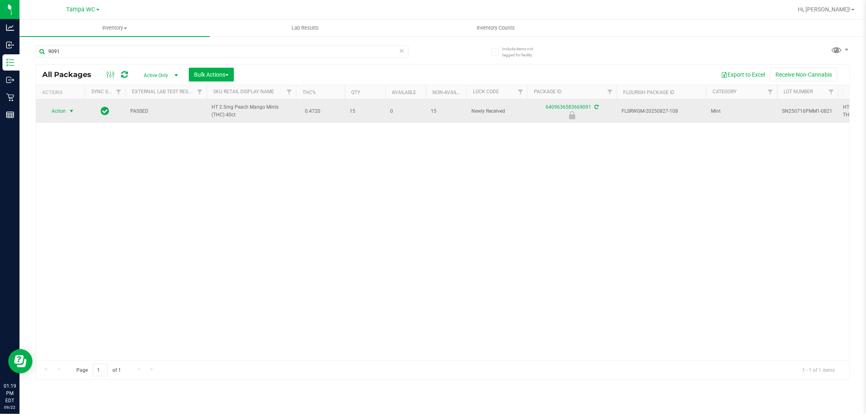
click at [67, 112] on span "select" at bounding box center [72, 111] width 10 height 11
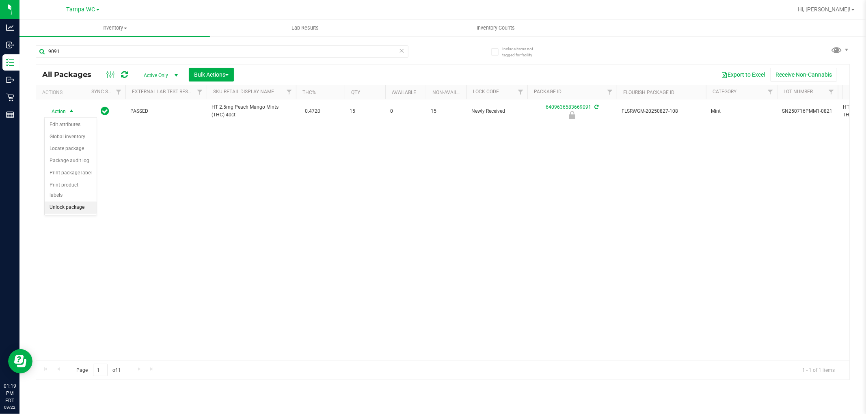
click at [80, 210] on li "Unlock package" at bounding box center [71, 208] width 52 height 12
click at [401, 53] on icon at bounding box center [402, 50] width 6 height 10
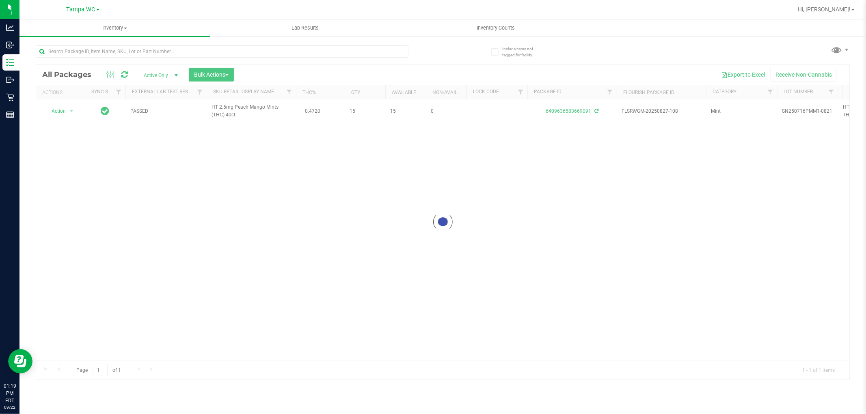
click at [388, 66] on div at bounding box center [442, 222] width 813 height 315
click at [378, 50] on input "text" at bounding box center [222, 51] width 373 height 12
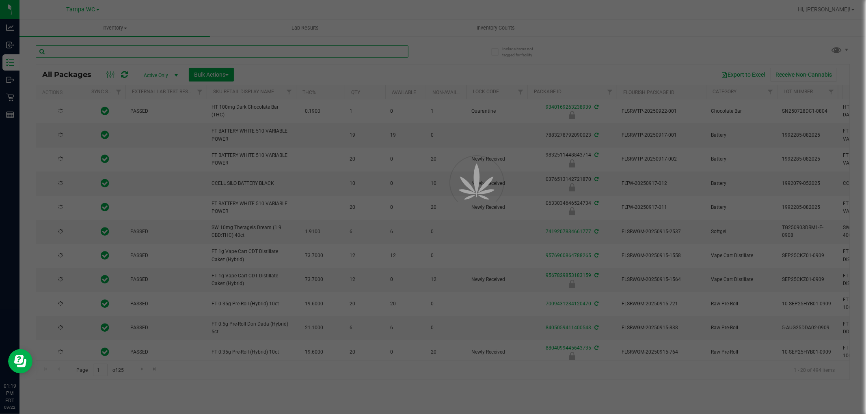
type input "P"
type input "2026-02-07"
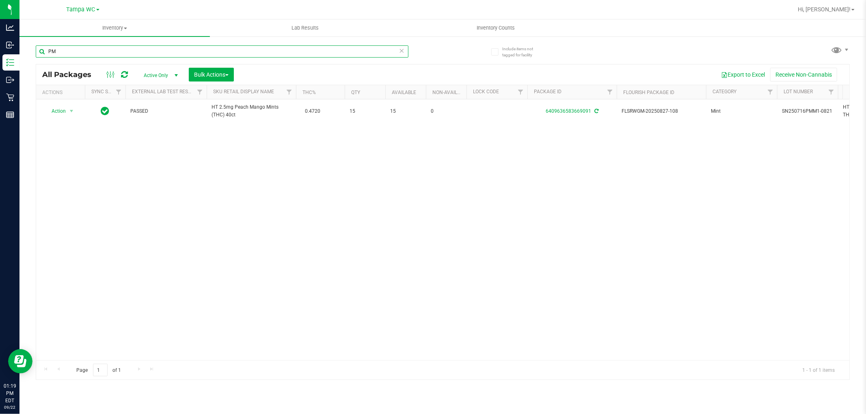
type input "P"
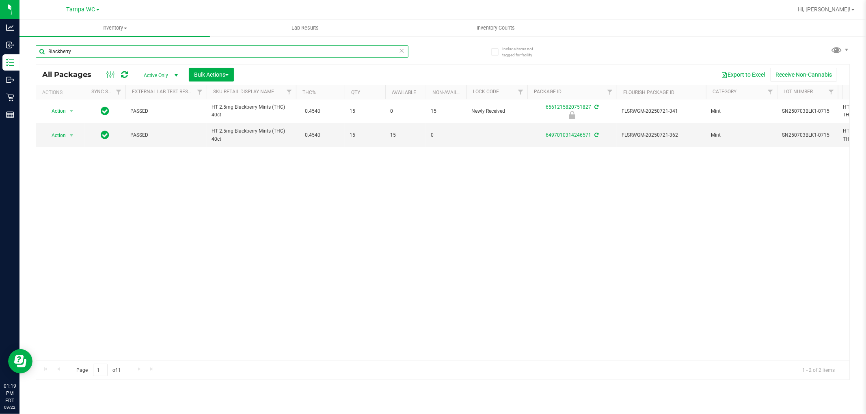
type input "Blackberry"
click at [242, 172] on div "Action Action Edit attributes Global inventory Locate package Package audit log…" at bounding box center [442, 229] width 813 height 261
click at [241, 180] on div "Action Action Edit attributes Global inventory Locate package Package audit log…" at bounding box center [442, 229] width 813 height 261
click at [241, 183] on div "Action Action Edit attributes Global inventory Locate package Package audit log…" at bounding box center [442, 229] width 813 height 261
